Goal: Transaction & Acquisition: Purchase product/service

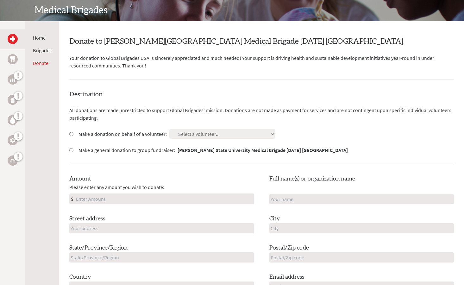
scroll to position [99, 0]
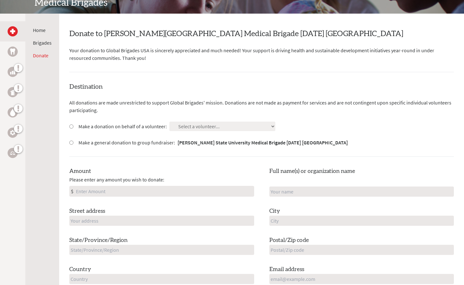
click at [71, 125] on input "Make a donation on behalf of a volunteer:" at bounding box center [71, 126] width 4 height 4
radio input "true"
click at [197, 123] on select "Select a volunteer... [PERSON_NAME] Andjela Sekulovic [PERSON_NAME] [PERSON_NAM…" at bounding box center [222, 126] width 106 height 9
select select "7D1CE859-0D7A-11F0-B3BE-42010A8A0038"
click at [169, 122] on select "Select a volunteer... [PERSON_NAME] Andjela Sekulovic [PERSON_NAME] [PERSON_NAM…" at bounding box center [222, 126] width 106 height 9
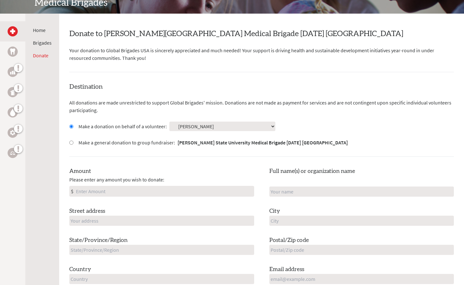
click at [191, 192] on input "Amount" at bounding box center [164, 191] width 179 height 10
type input "250"
click at [306, 189] on input "text" at bounding box center [361, 191] width 185 height 10
type input "[PERSON_NAME]"
type input "[STREET_ADDRESS][PERSON_NAME]"
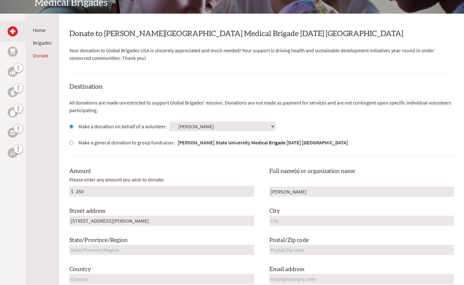
type input "[GEOGRAPHIC_DATA]"
type input "[US_STATE]"
type input "48202"
type input "[GEOGRAPHIC_DATA]"
type input "[EMAIL_ADDRESS][PERSON_NAME][DOMAIN_NAME]"
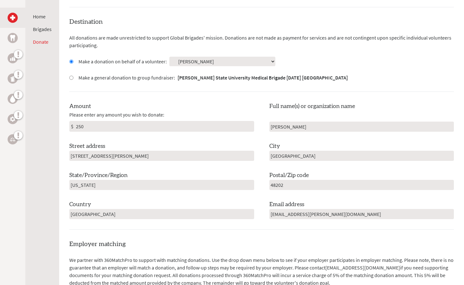
scroll to position [173, 0]
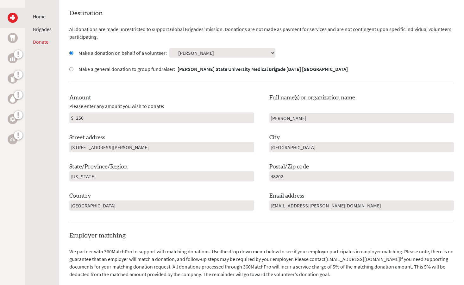
click at [298, 79] on div "Destination All donations are made unrestricted to support Global Brigades' mis…" at bounding box center [261, 115] width 385 height 212
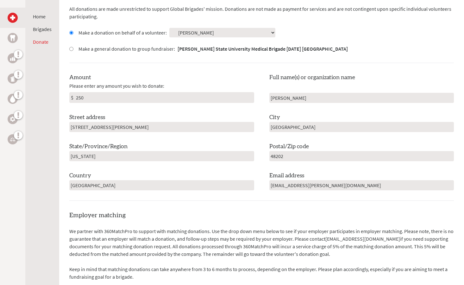
scroll to position [194, 0]
drag, startPoint x: 141, startPoint y: 125, endPoint x: -16, endPoint y: 146, distance: 158.4
type input "[STREET_ADDRESS]"
click at [276, 129] on input "[GEOGRAPHIC_DATA]" at bounding box center [361, 126] width 185 height 10
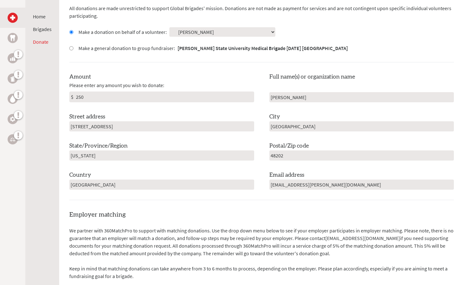
click at [276, 129] on input "[GEOGRAPHIC_DATA]" at bounding box center [361, 126] width 185 height 10
type input "Macomb"
click at [277, 153] on input "48202" at bounding box center [361, 155] width 185 height 10
type input "48042"
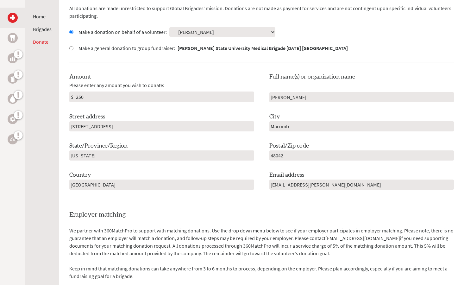
click at [170, 177] on div "Country [GEOGRAPHIC_DATA]" at bounding box center [161, 180] width 185 height 19
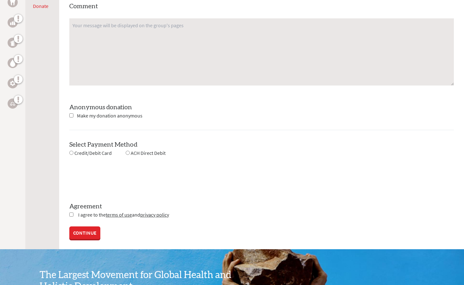
scroll to position [516, 0]
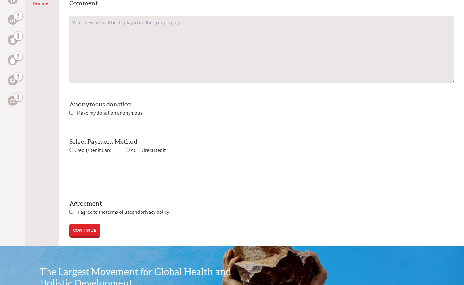
click at [72, 150] on input "radio" at bounding box center [71, 150] width 4 height 4
radio input "true"
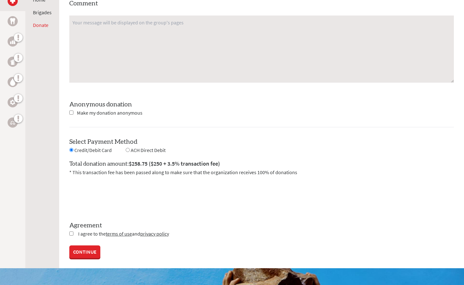
click at [72, 232] on input "checkbox" at bounding box center [71, 233] width 4 height 4
checkbox input "true"
click at [86, 250] on link "CONTINUE" at bounding box center [84, 252] width 31 height 13
